Goal: Information Seeking & Learning: Learn about a topic

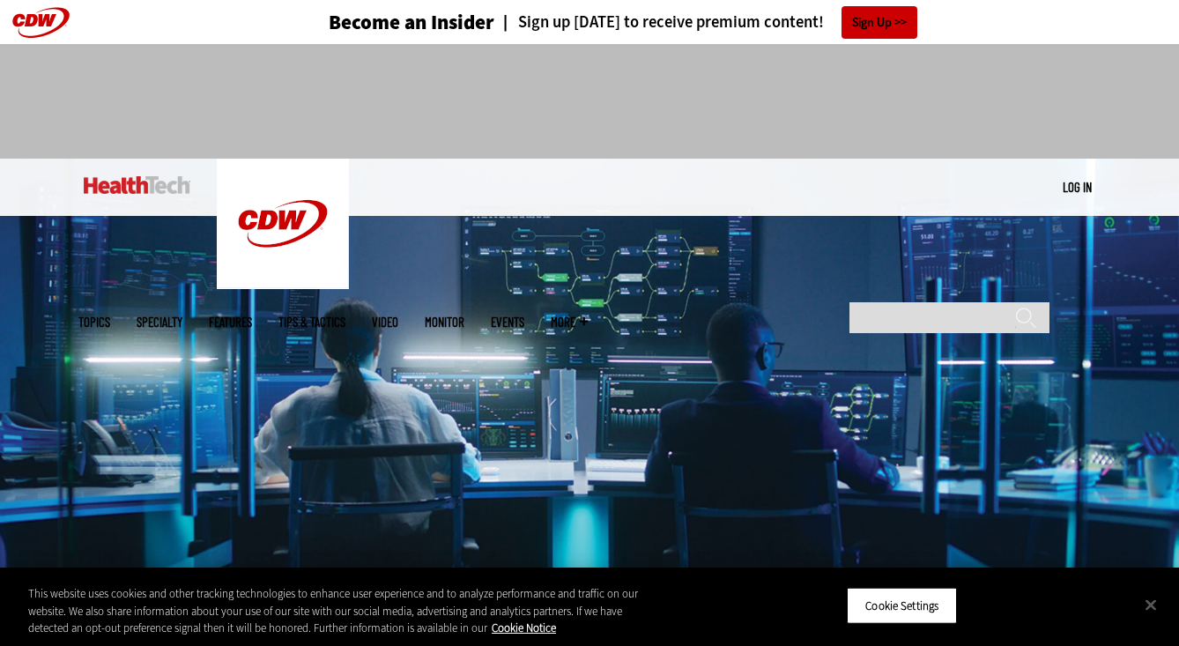
click at [684, 314] on img at bounding box center [589, 364] width 1179 height 410
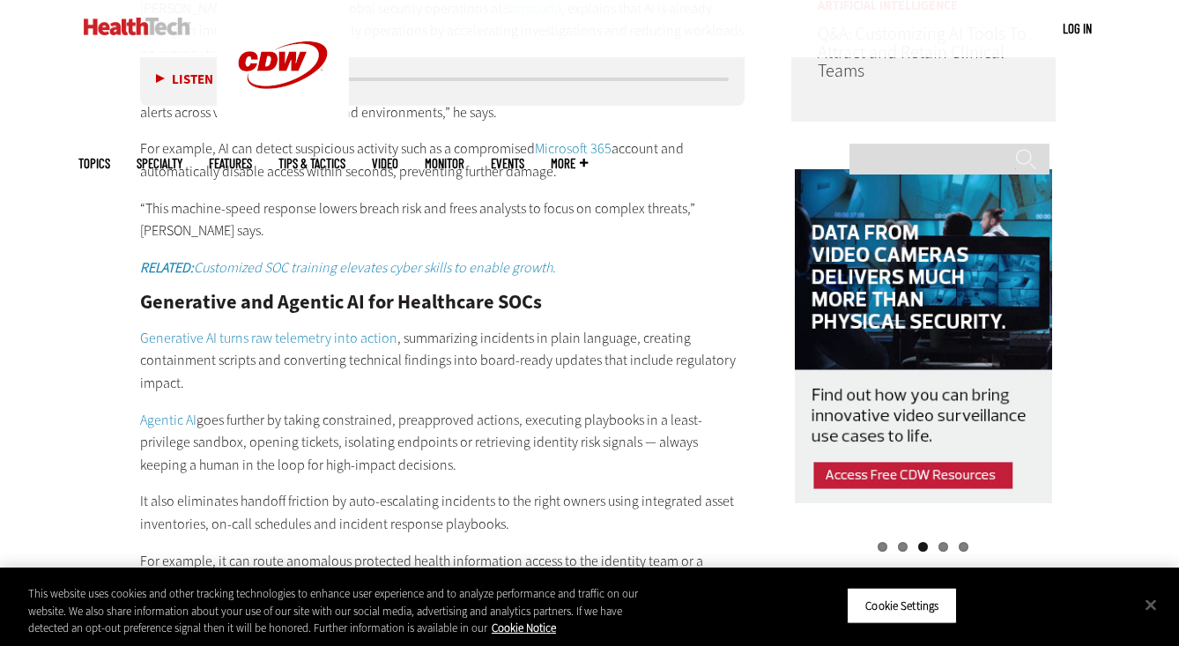
scroll to position [1613, 0]
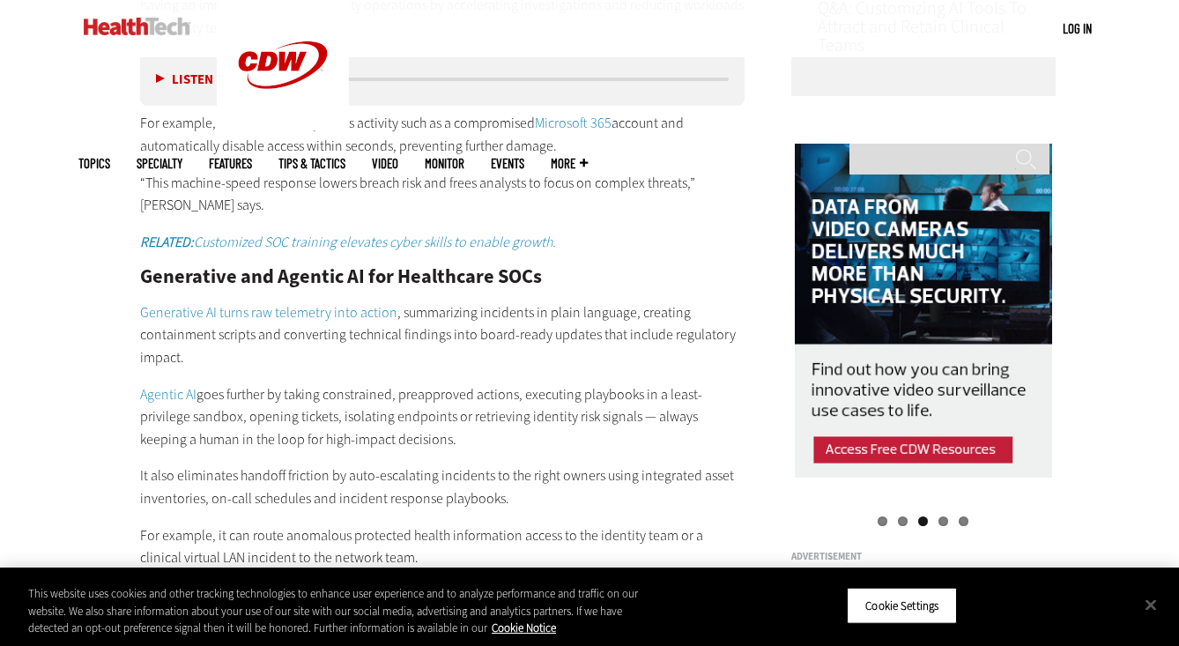
drag, startPoint x: 439, startPoint y: 350, endPoint x: 439, endPoint y: 422, distance: 72.2
click at [439, 425] on div "The Role of AI in Modern Security Operations Centers (SOCs) In industries such …" at bounding box center [442, 521] width 604 height 1361
click at [439, 422] on p "Agentic AI goes further by taking constrained, preapproved actions, executing p…" at bounding box center [442, 417] width 604 height 68
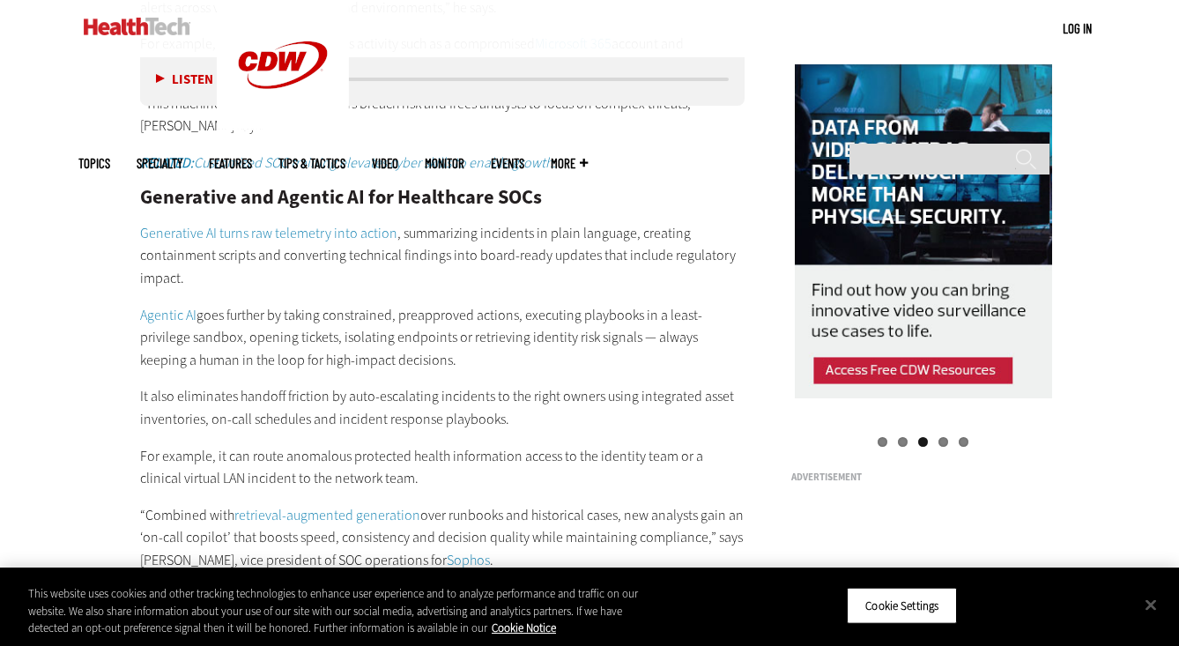
scroll to position [1723, 0]
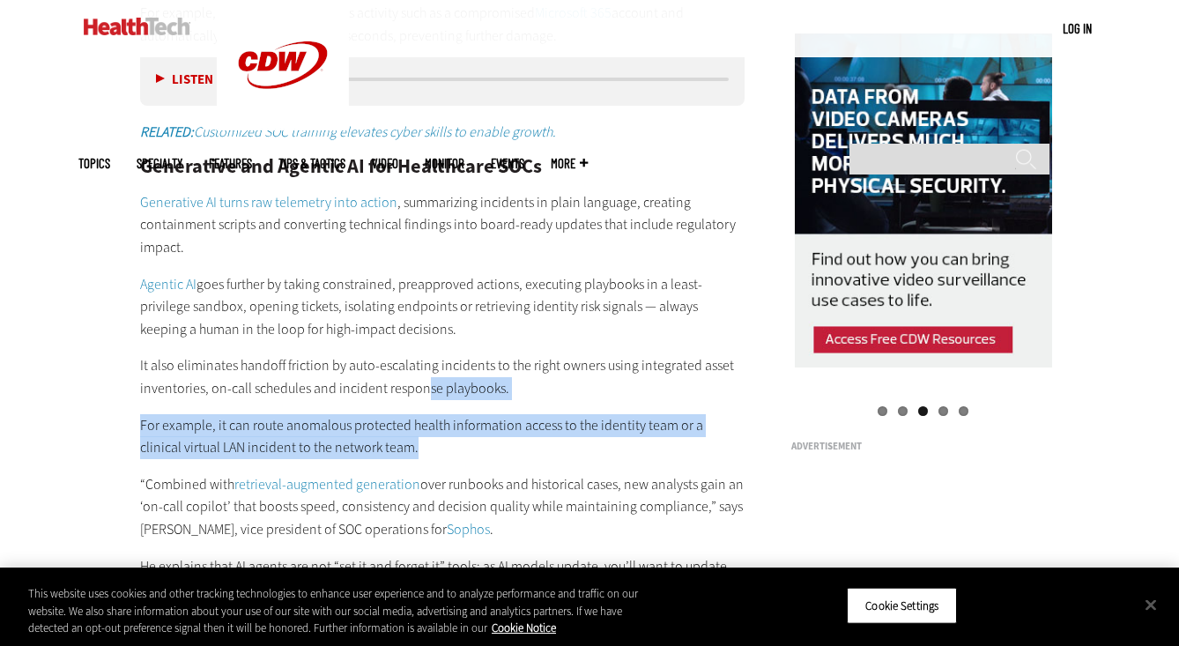
drag, startPoint x: 425, startPoint y: 370, endPoint x: 439, endPoint y: 421, distance: 53.0
click at [439, 421] on div "The Role of AI in Modern Security Operations Centers (SOCs) In industries such …" at bounding box center [442, 411] width 604 height 1361
click at [439, 421] on p "For example, it can route anomalous protected health information access to the …" at bounding box center [442, 436] width 604 height 45
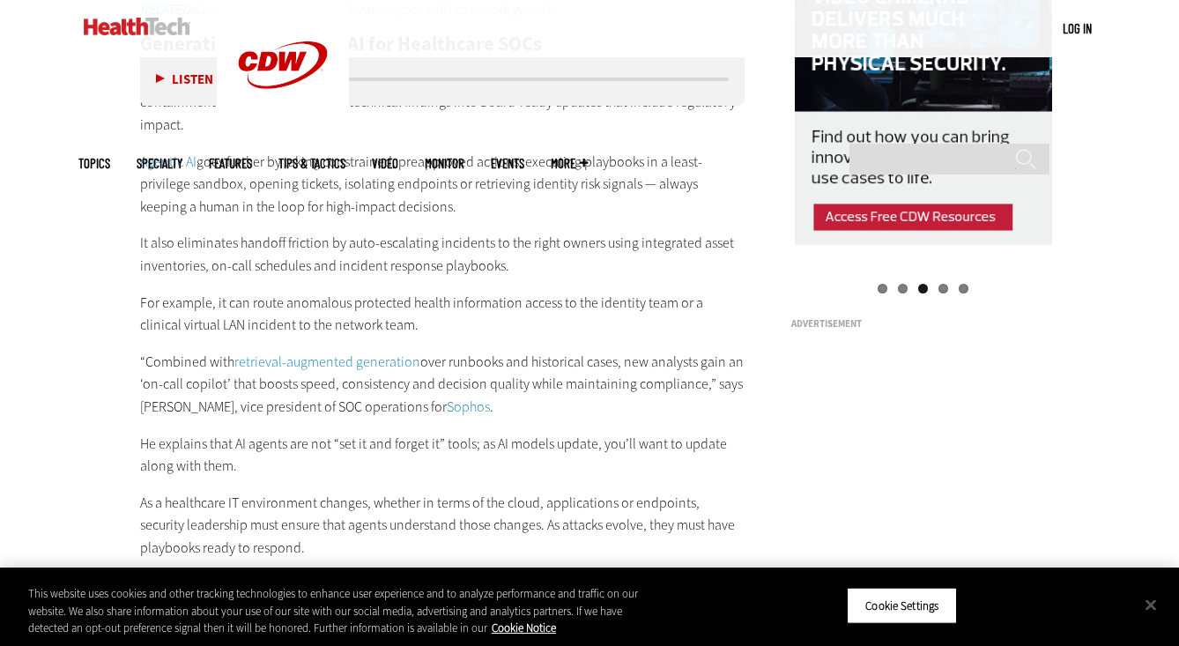
scroll to position [1878, 0]
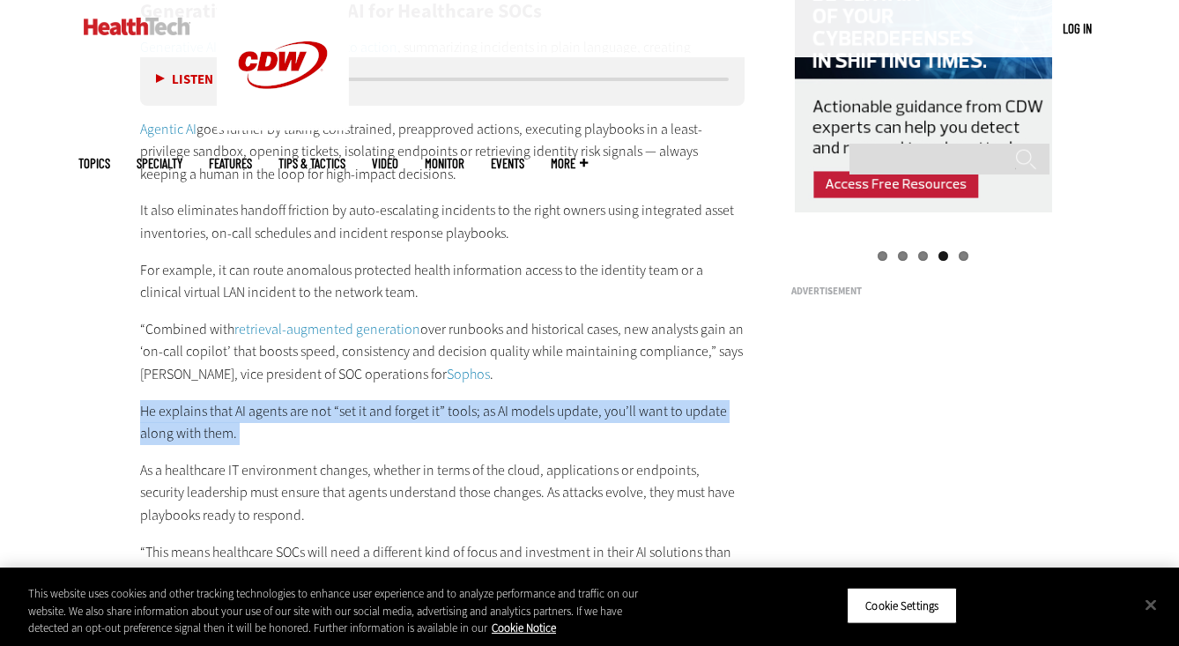
drag, startPoint x: 454, startPoint y: 369, endPoint x: 454, endPoint y: 425, distance: 56.4
click at [454, 425] on div "The Role of AI in Modern Security Operations Centers (SOCs) In industries such …" at bounding box center [442, 256] width 604 height 1361
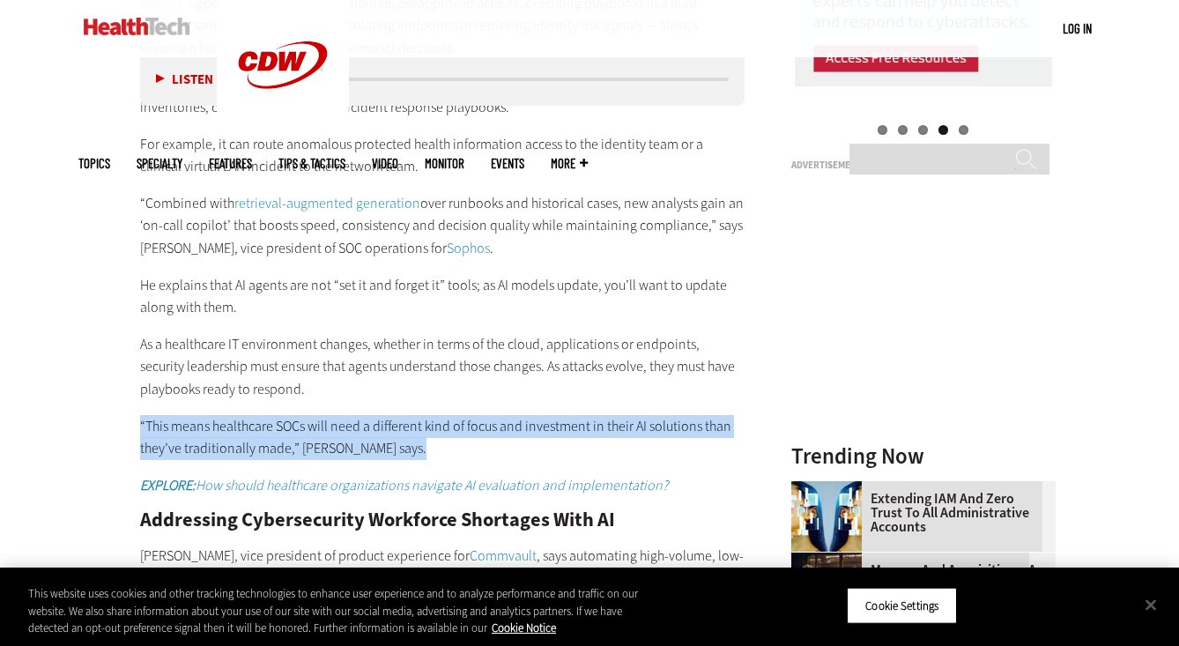
drag, startPoint x: 444, startPoint y: 387, endPoint x: 447, endPoint y: 444, distance: 57.4
click at [447, 444] on div "The Role of AI in Modern Security Operations Centers (SOCs) In industries such …" at bounding box center [442, 130] width 604 height 1361
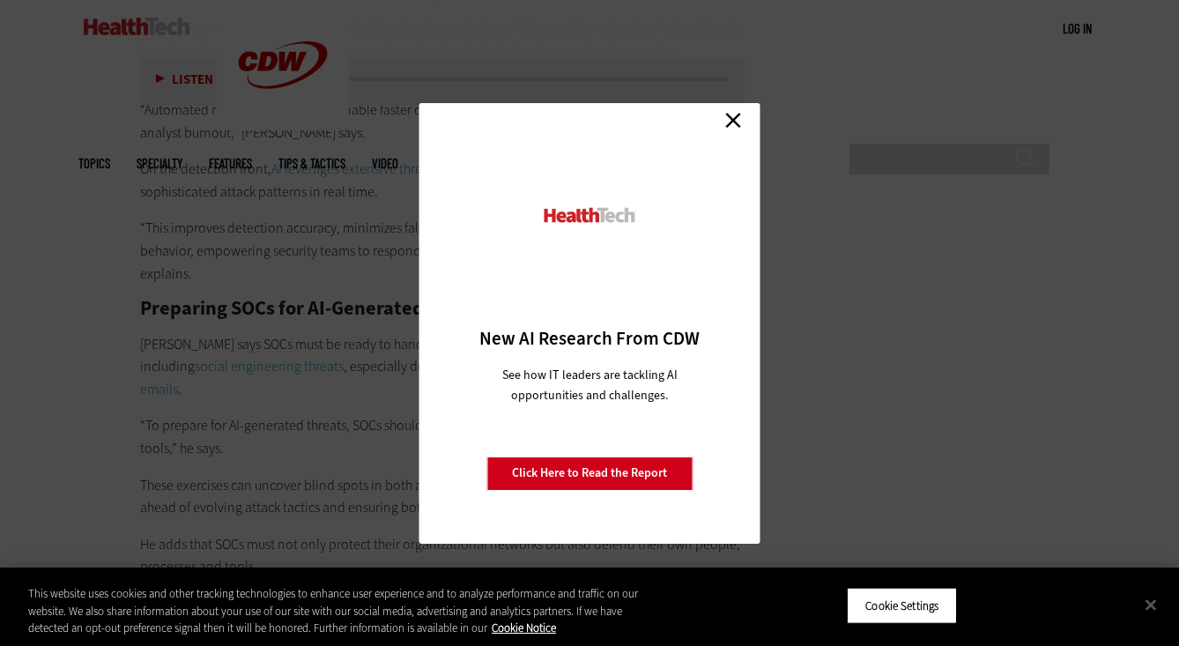
scroll to position [3211, 0]
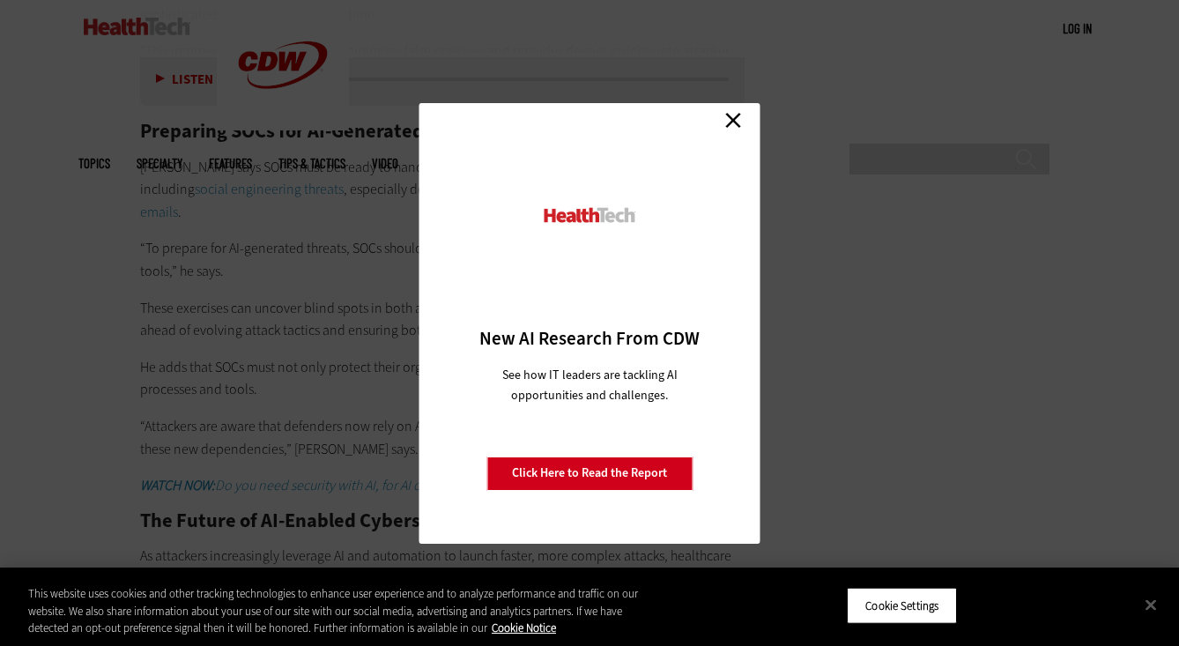
click at [734, 123] on link "Close" at bounding box center [733, 120] width 26 height 26
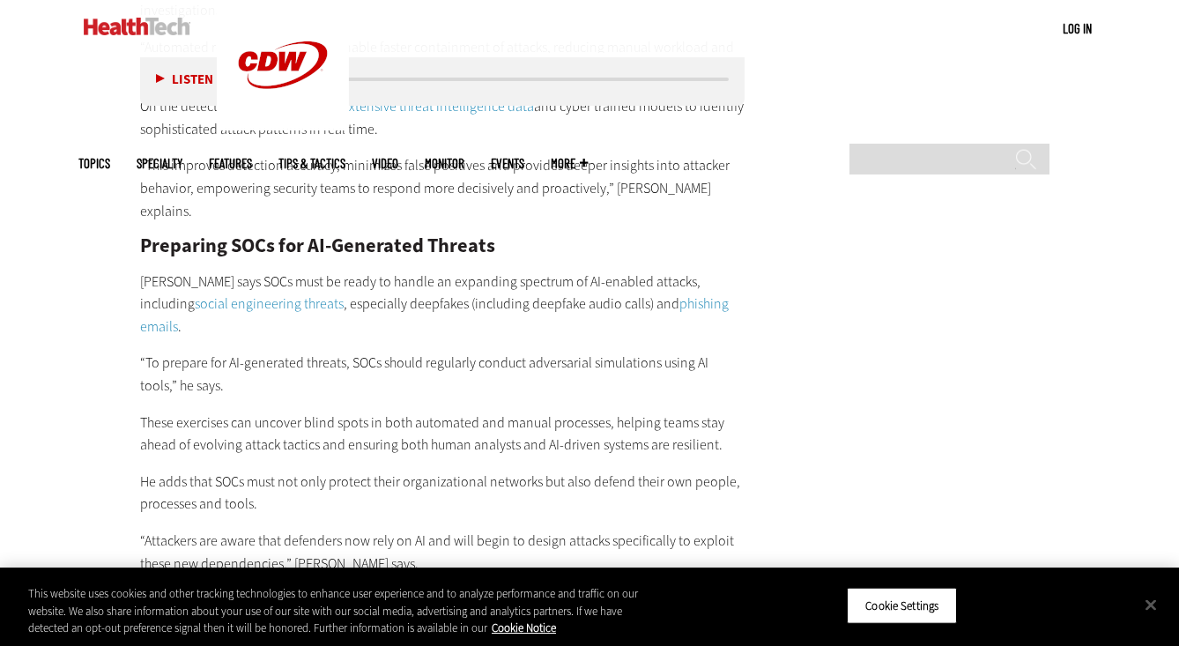
scroll to position [3022, 0]
